Goal: Check status: Check status

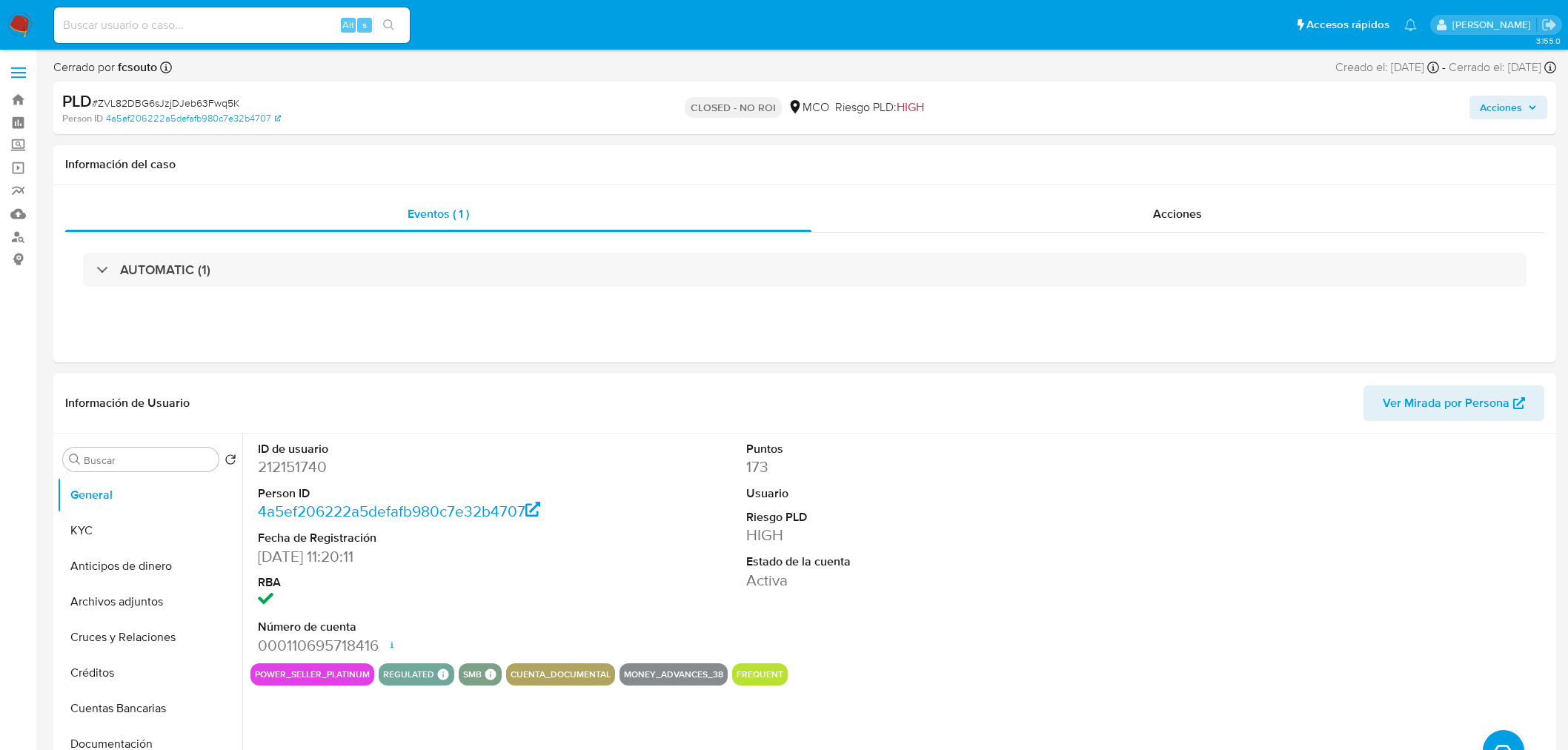
select select "10"
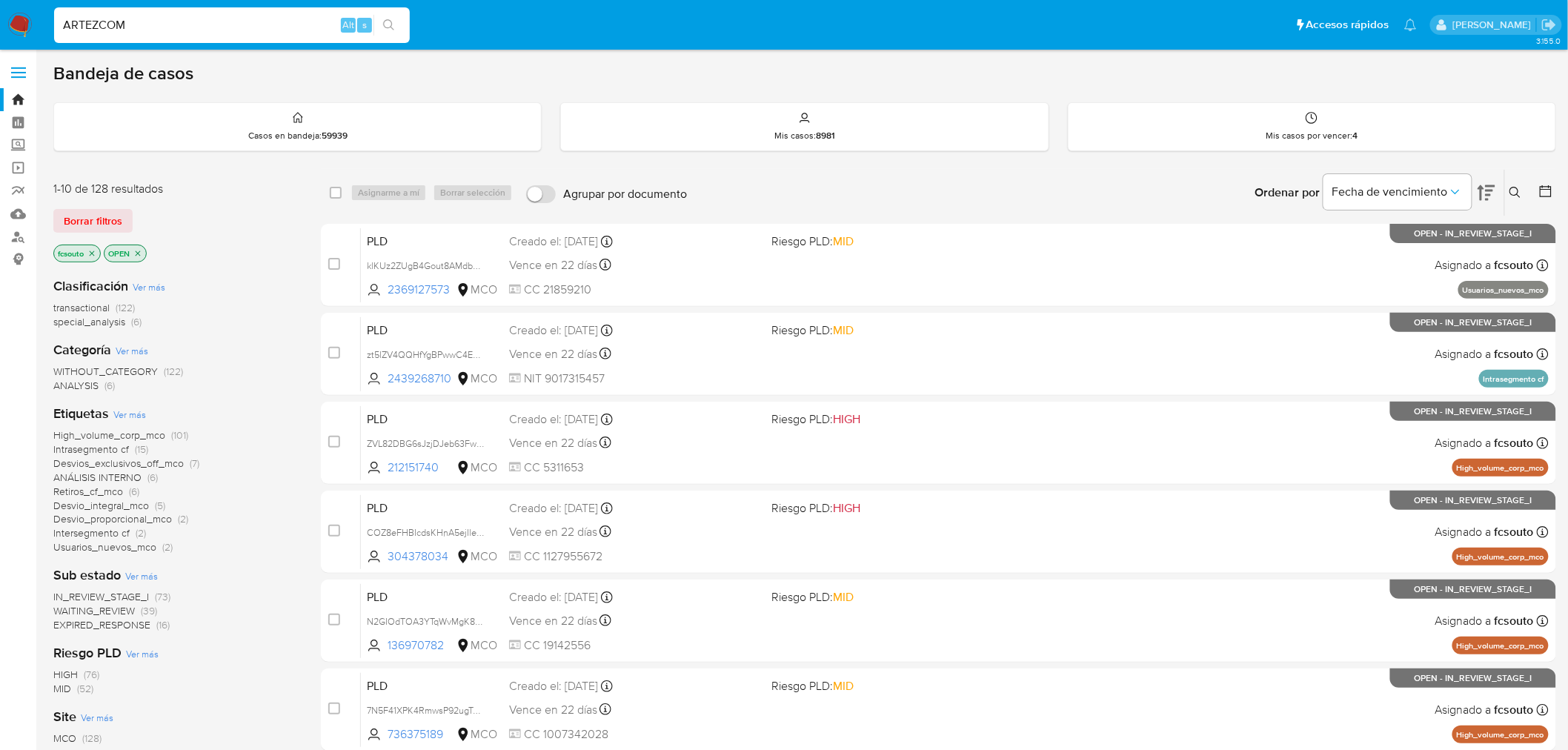
click at [149, 24] on input "ARTEZCOM" at bounding box center [232, 26] width 355 height 19
paste input "204229666"
type input "204229666"
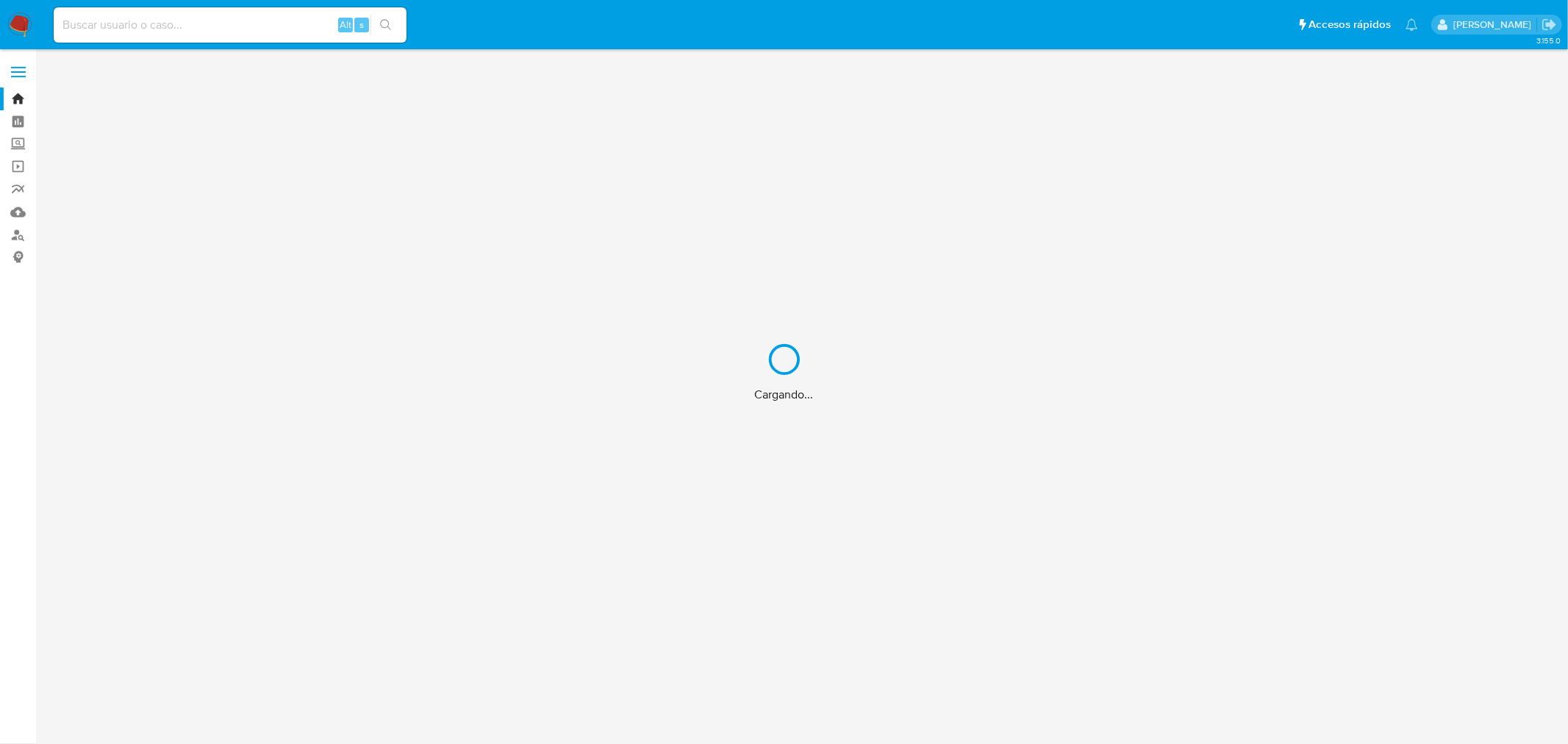
click at [153, 25] on div "Cargando..." at bounding box center [784, 372] width 1568 height 744
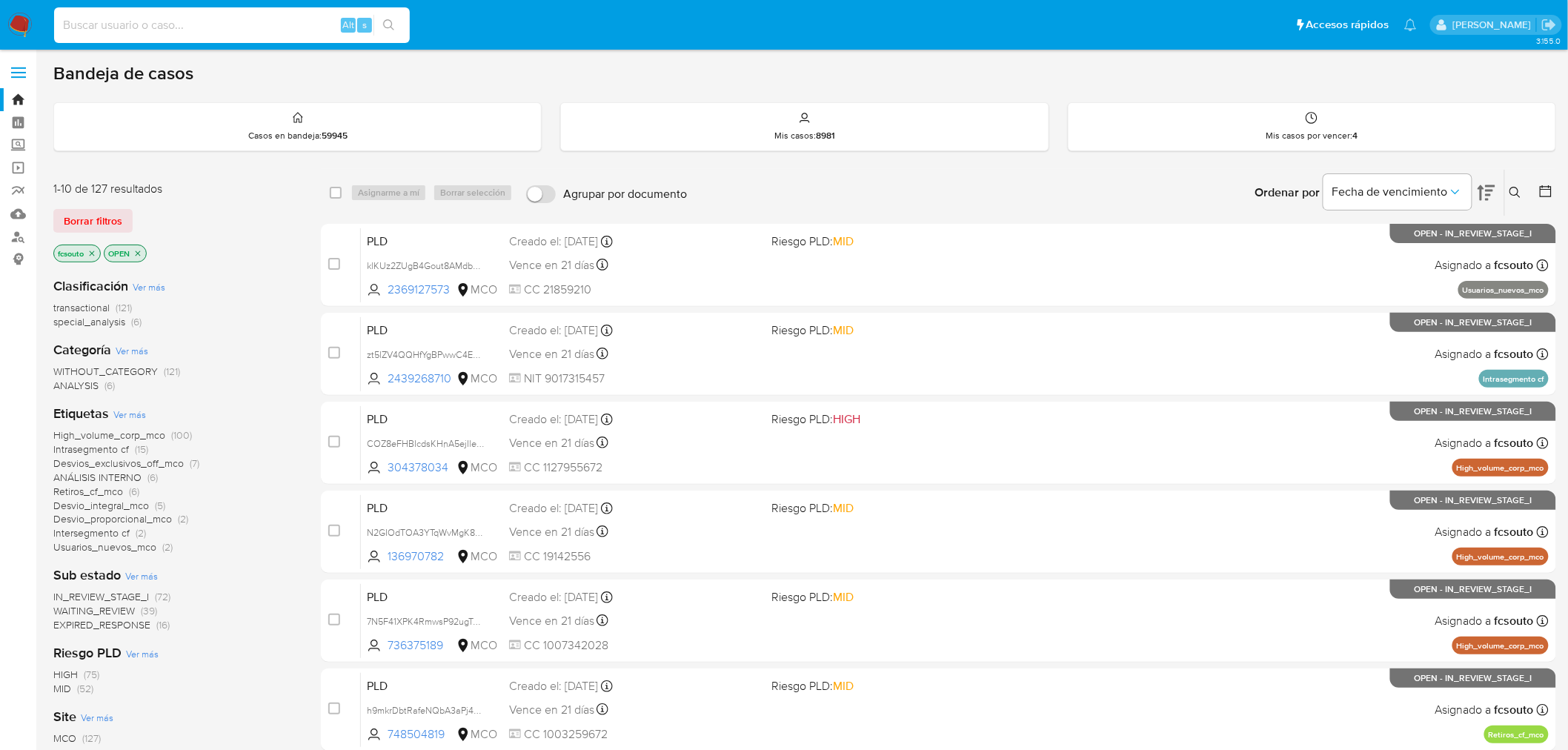
click at [169, 24] on input at bounding box center [232, 26] width 355 height 19
paste input "204229666"
type input "204229666"
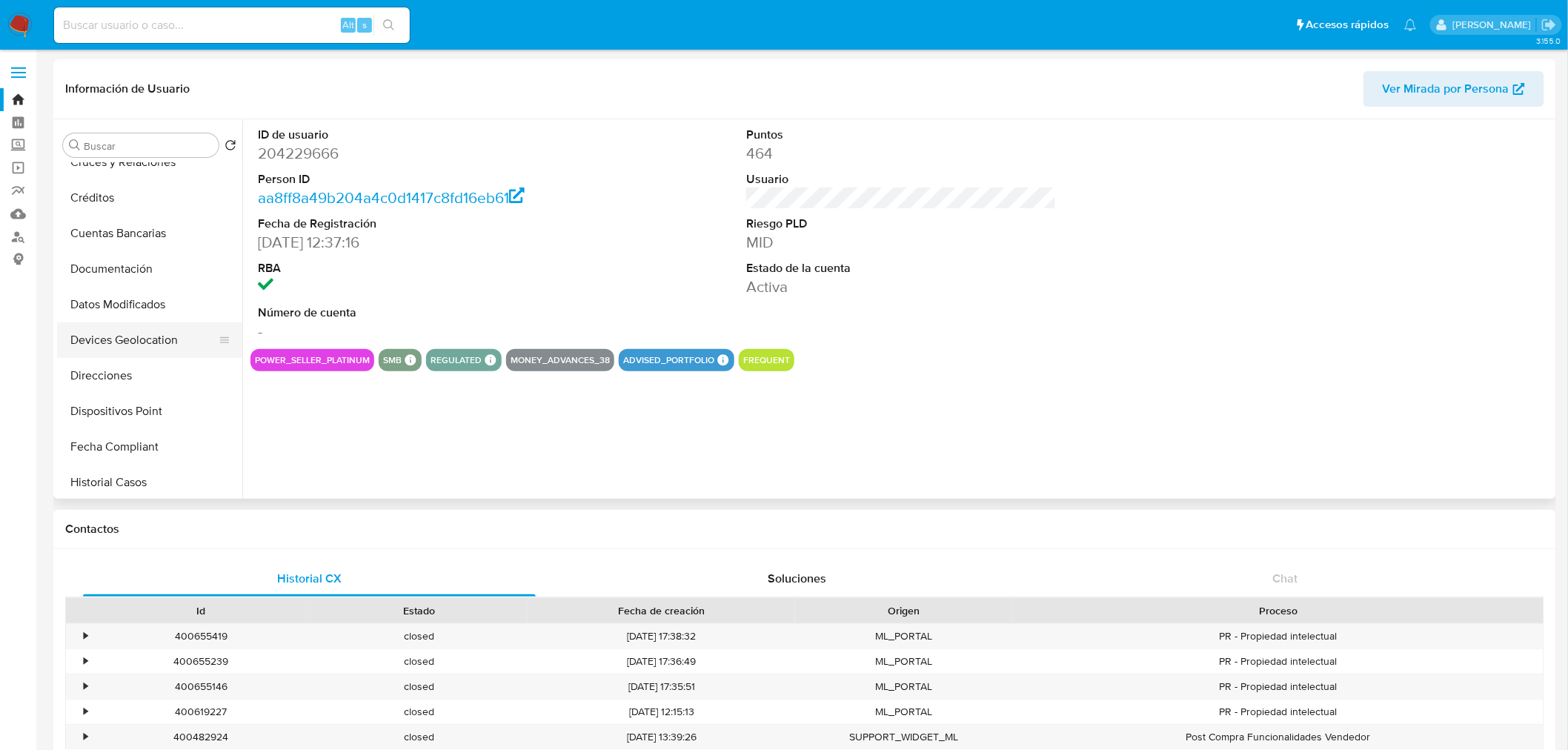
select select "10"
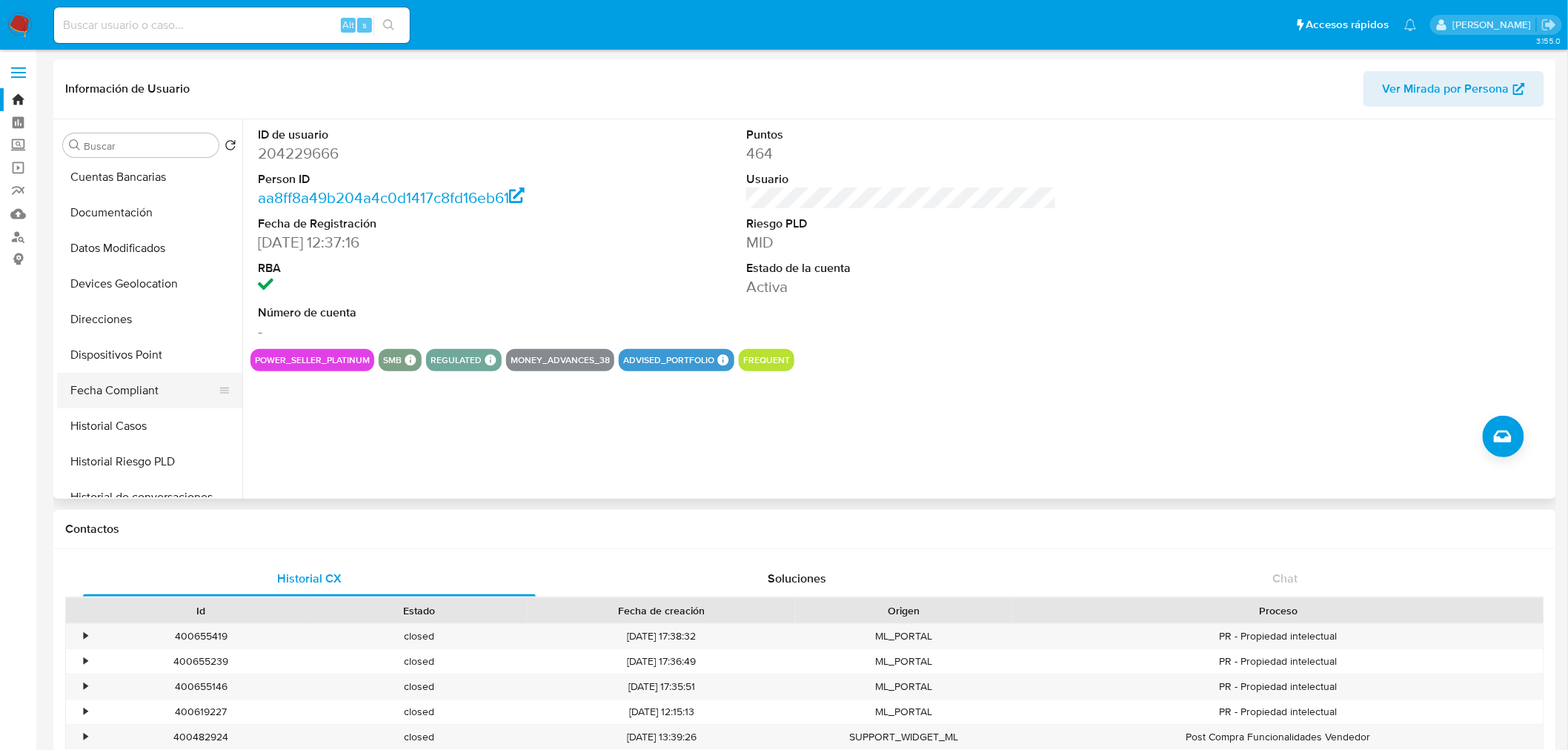
scroll to position [247, 0]
click at [141, 397] on button "Historial Casos" at bounding box center [144, 396] width 173 height 35
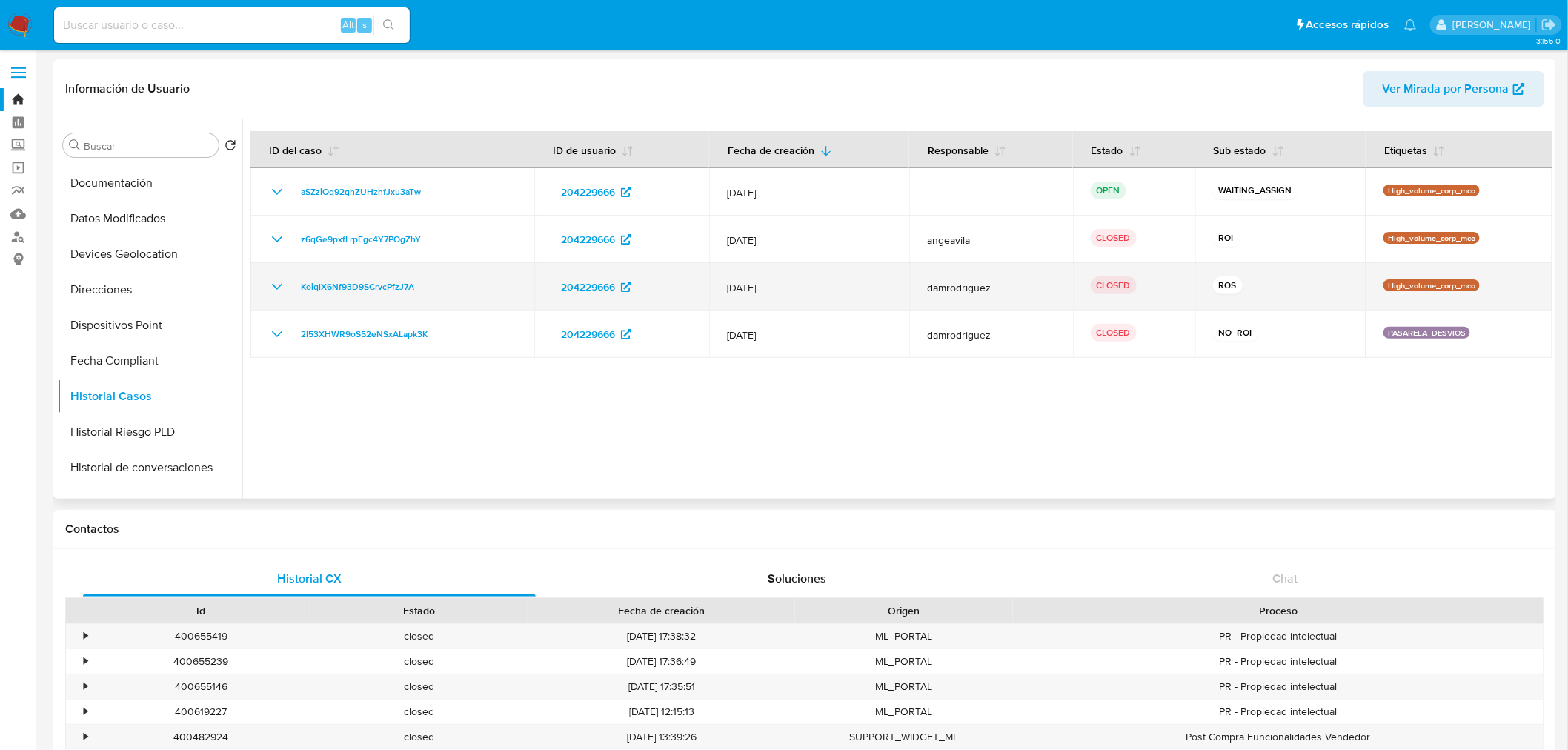
click at [276, 287] on icon "Mostrar/Ocultar" at bounding box center [277, 287] width 18 height 18
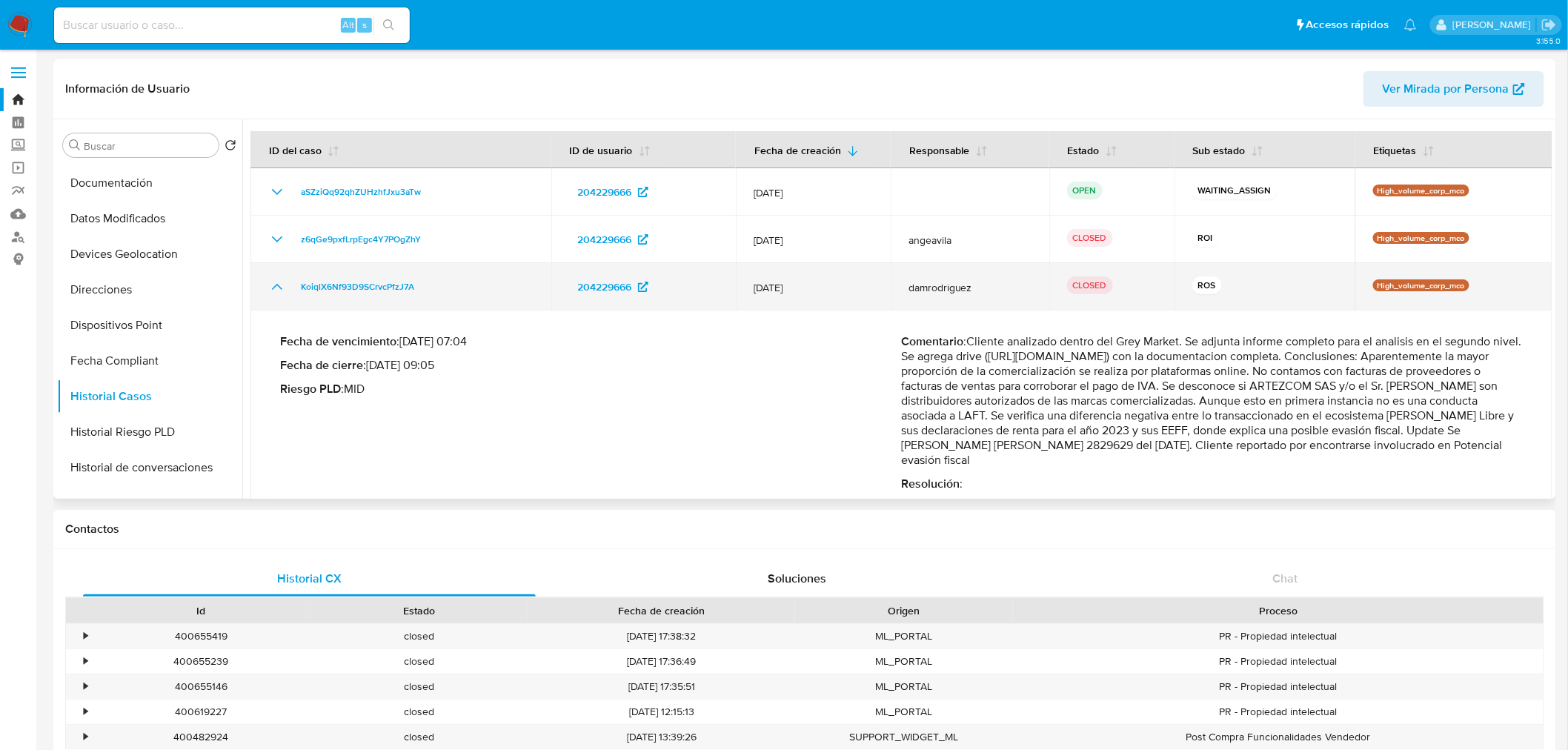
click at [276, 287] on icon "Mostrar/Ocultar" at bounding box center [278, 287] width 11 height 6
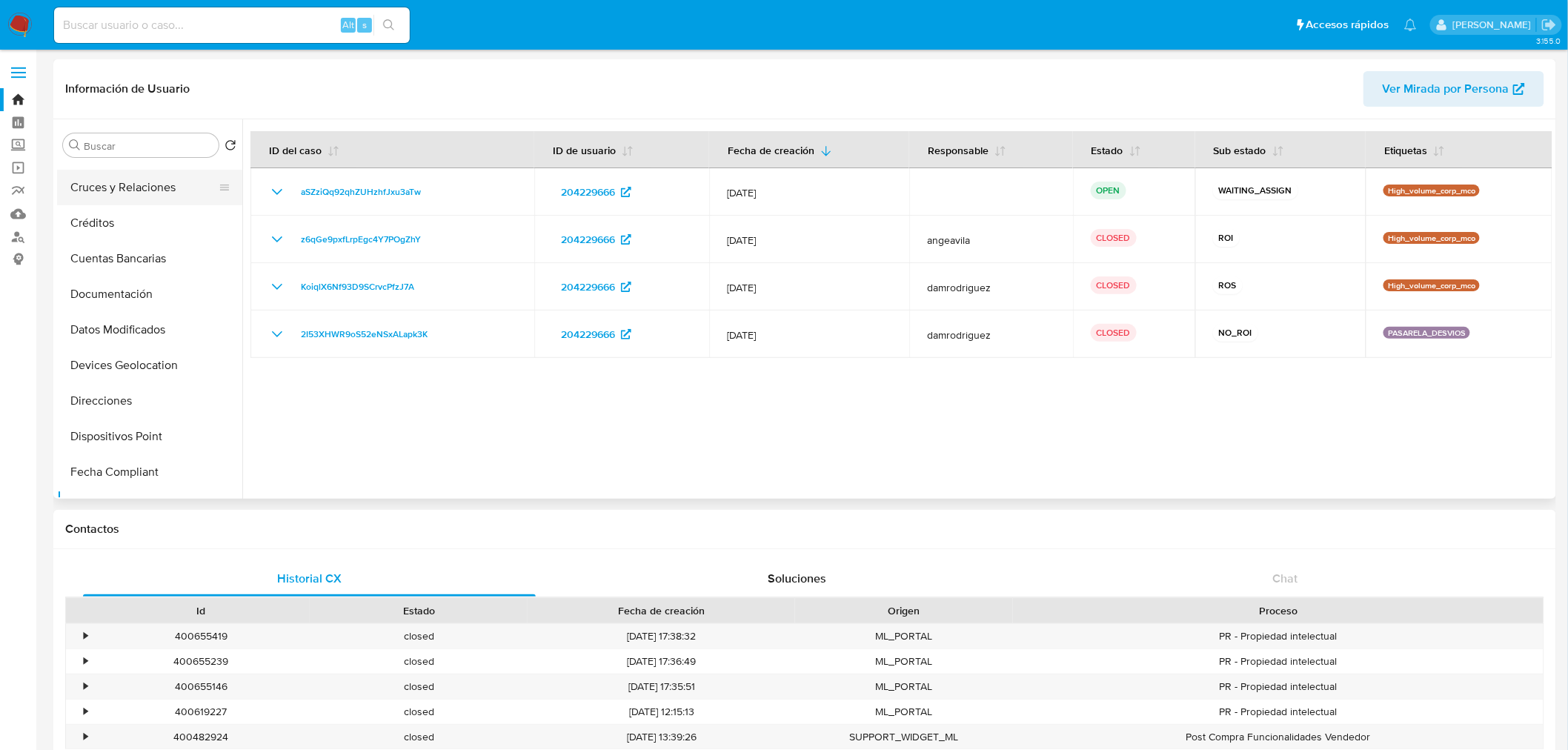
scroll to position [0, 0]
click at [122, 195] on button "General" at bounding box center [144, 180] width 173 height 35
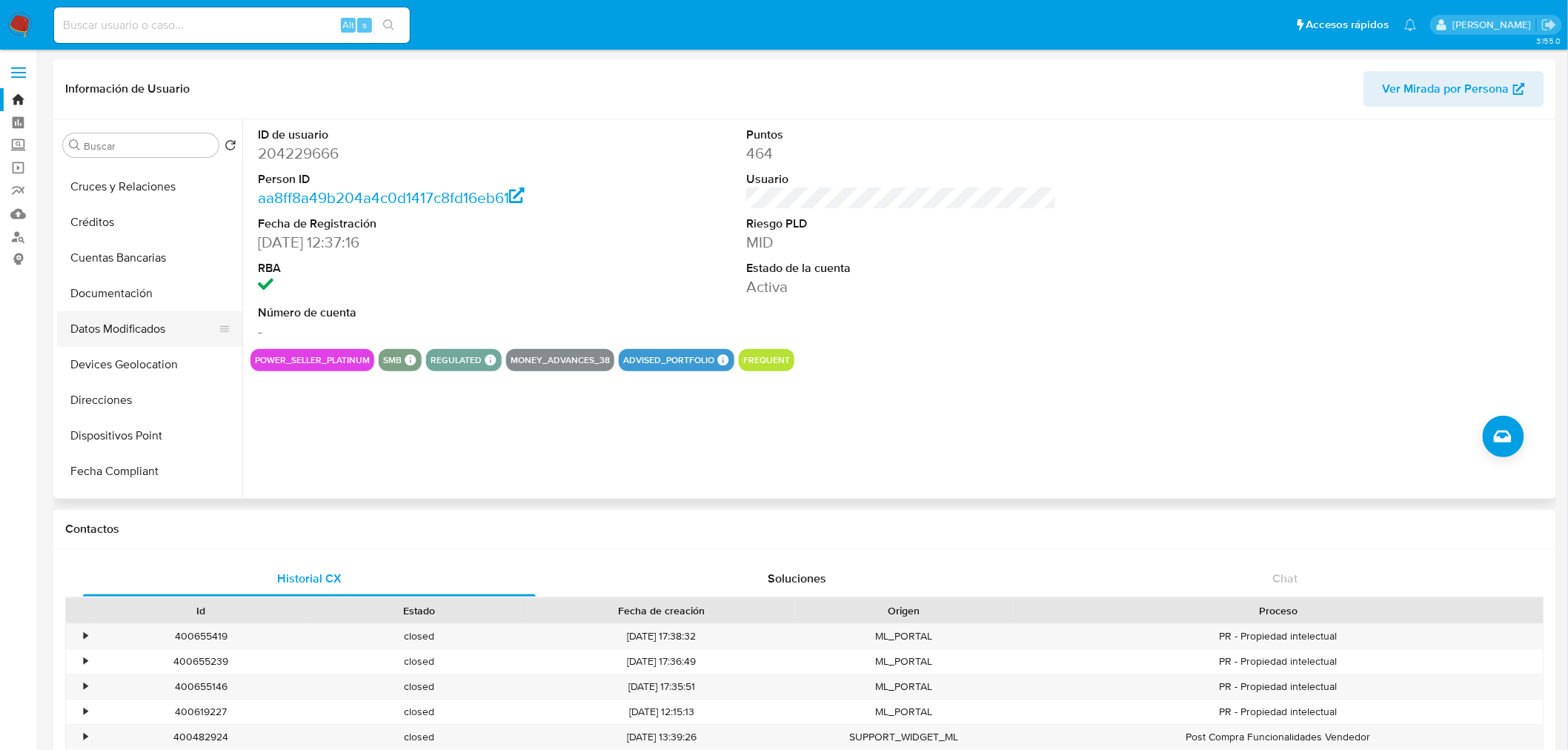
scroll to position [165, 0]
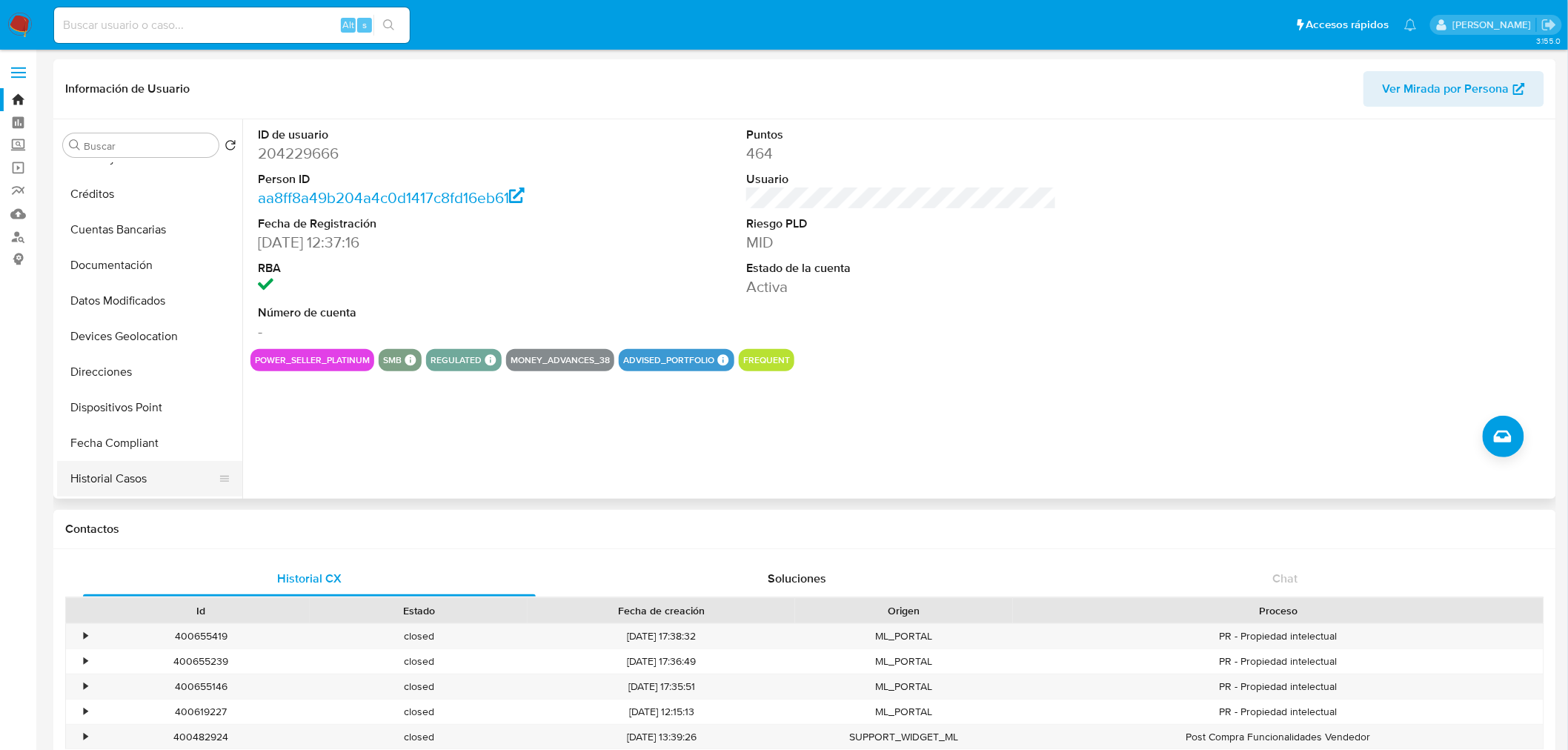
click at [176, 476] on button "Historial Casos" at bounding box center [144, 478] width 173 height 35
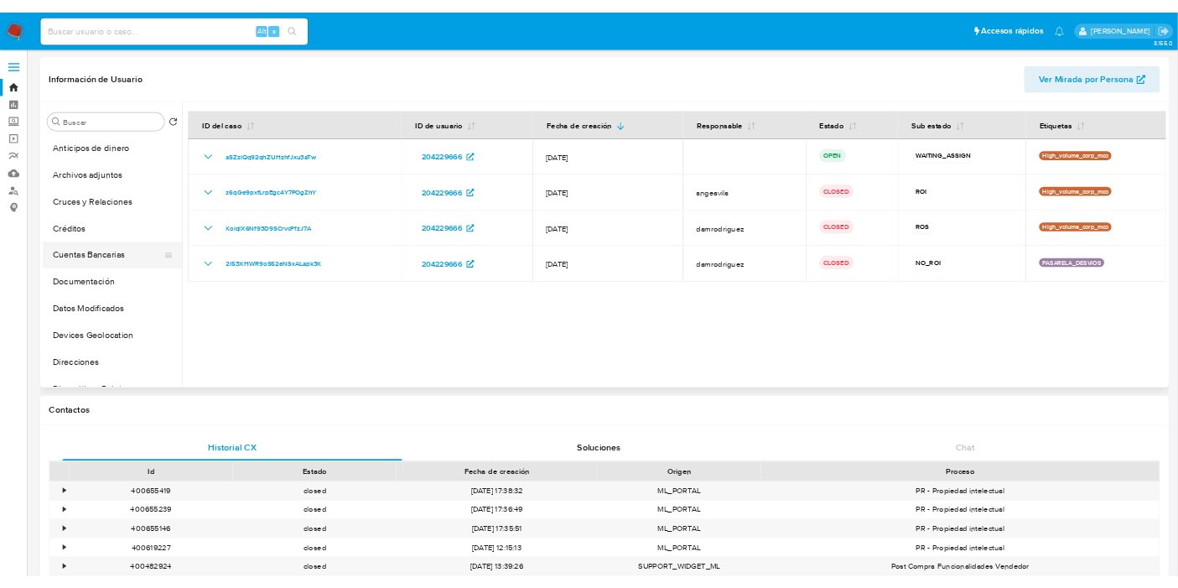
scroll to position [0, 0]
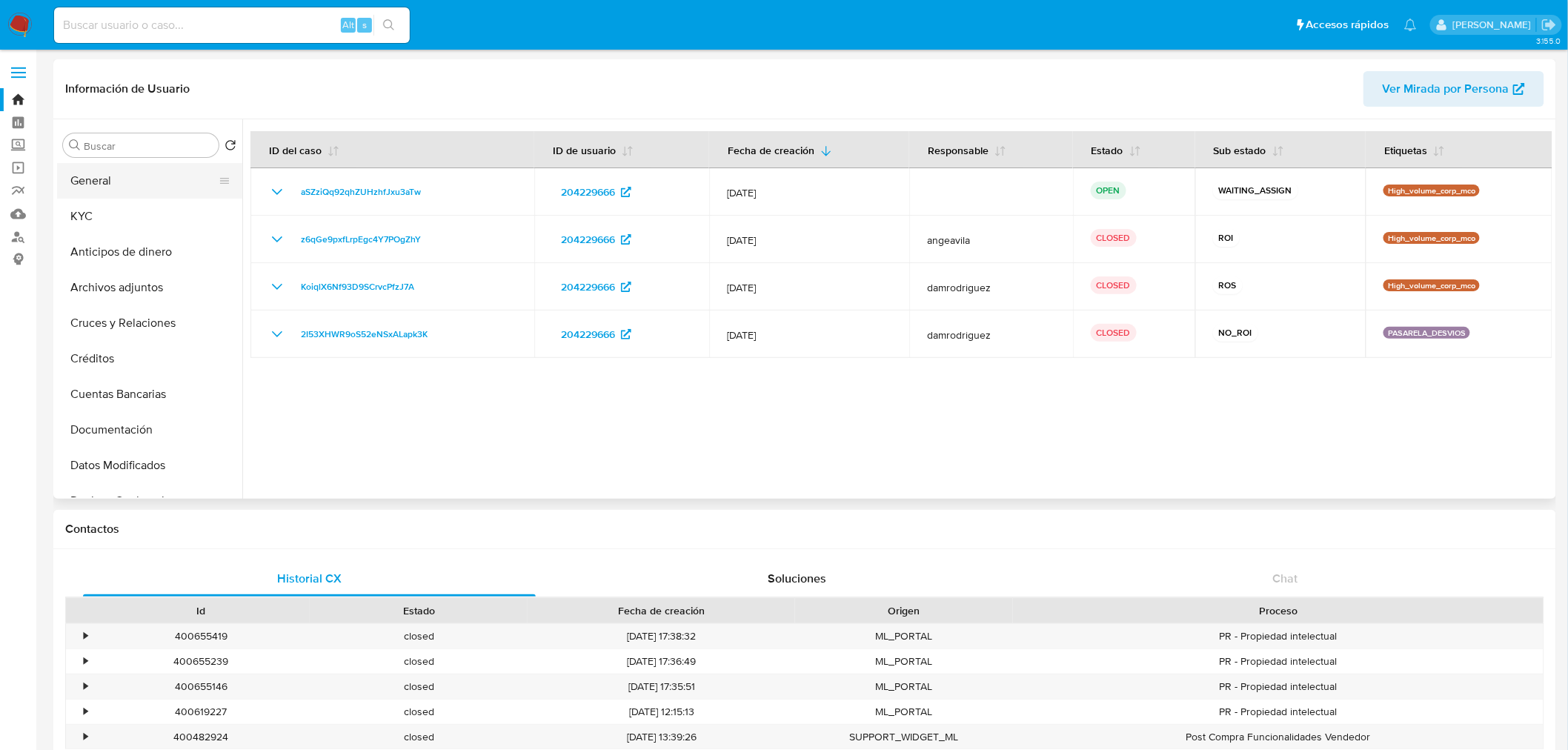
click at [161, 195] on button "General" at bounding box center [144, 180] width 173 height 35
